Goal: Task Accomplishment & Management: Complete application form

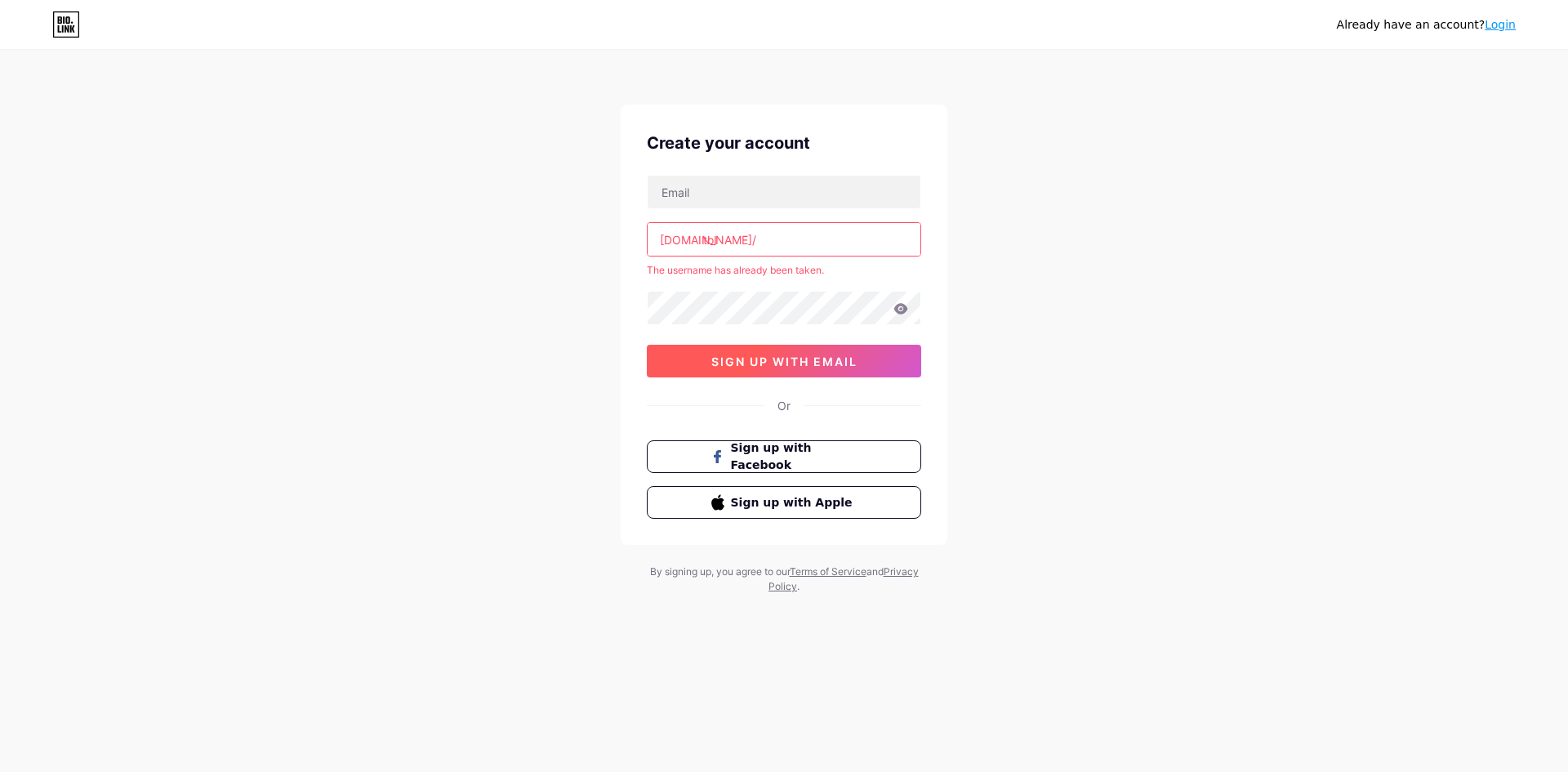
click at [792, 373] on button "sign up with email" at bounding box center [784, 361] width 275 height 33
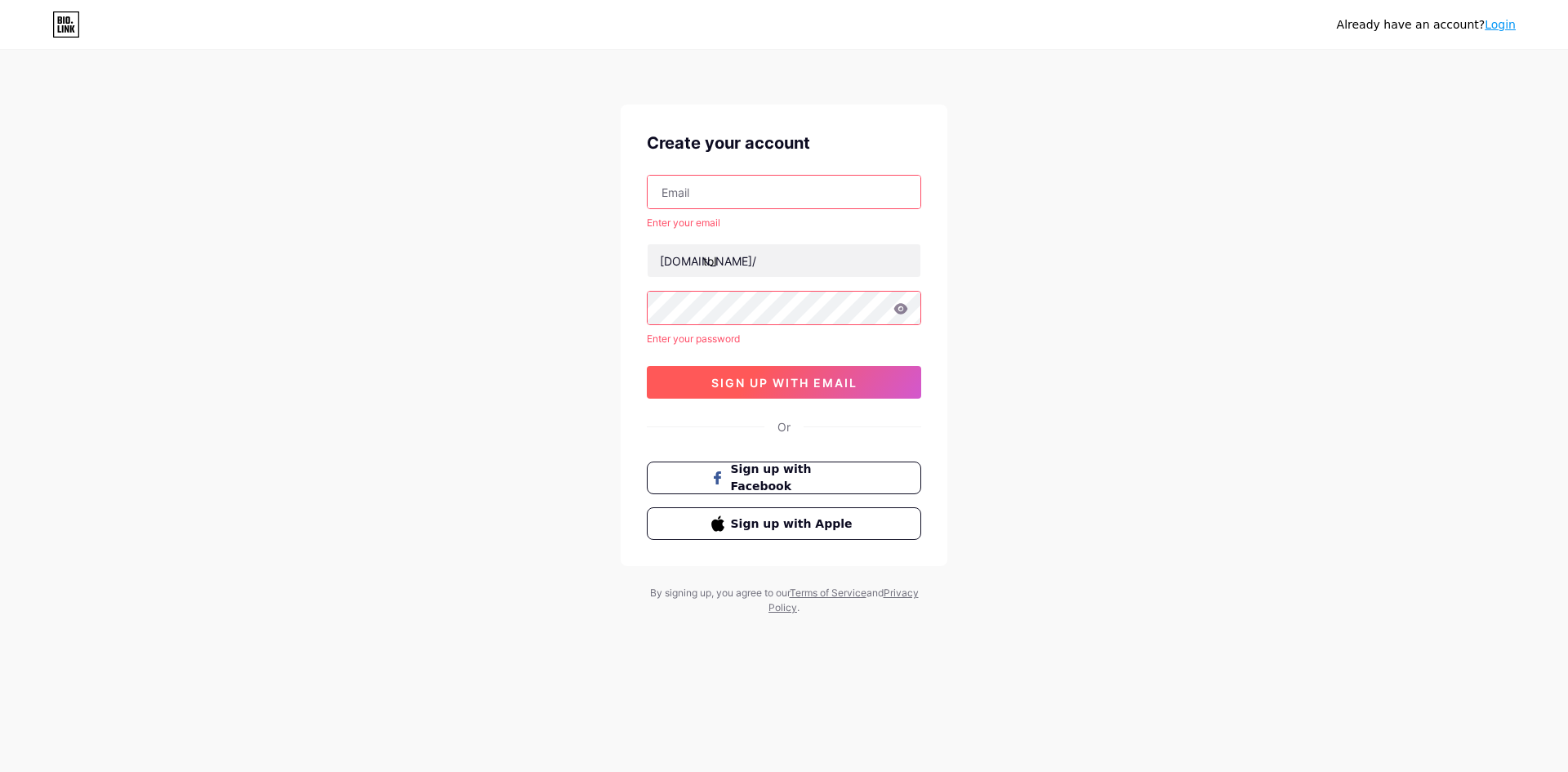
click at [792, 373] on button "sign up with email" at bounding box center [784, 382] width 275 height 33
click at [706, 178] on div "Create your account Enter your email [DOMAIN_NAME]/ toI Enter your password sig…" at bounding box center [784, 335] width 326 height 461
click at [684, 199] on input "text" at bounding box center [784, 191] width 273 height 33
